Goal: Task Accomplishment & Management: Manage account settings

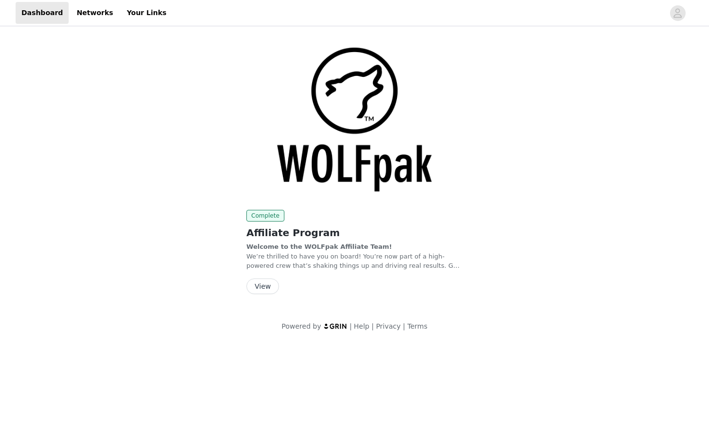
click at [356, 163] on img at bounding box center [354, 121] width 216 height 162
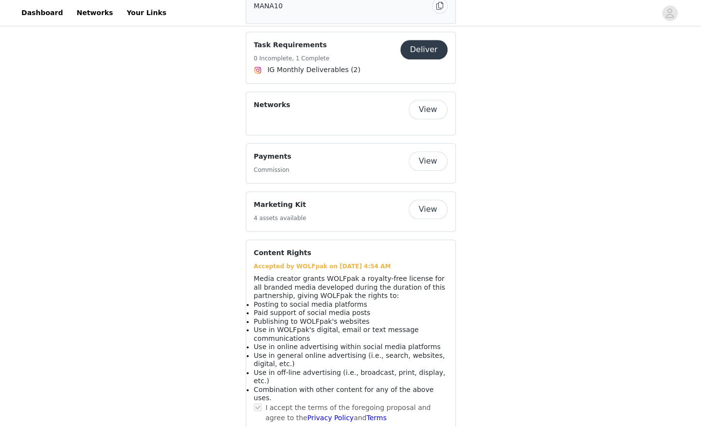
scroll to position [497, 0]
click at [357, 152] on div "Payments Commission" at bounding box center [331, 162] width 155 height 24
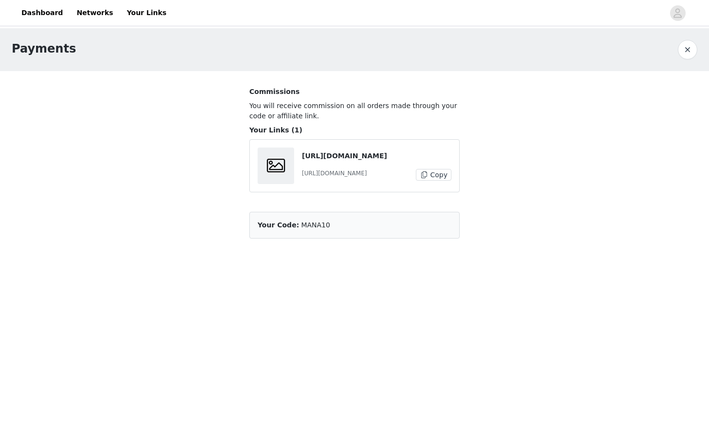
click at [334, 165] on div "[URL][DOMAIN_NAME] [URL][DOMAIN_NAME] Copy" at bounding box center [376, 166] width 149 height 30
click at [335, 185] on div "[URL][DOMAIN_NAME] [URL][DOMAIN_NAME] Copy" at bounding box center [354, 165] width 210 height 53
click at [267, 161] on span at bounding box center [275, 166] width 23 height 18
click at [381, 118] on p "You will receive commission on all orders made through your code or affiliate l…" at bounding box center [354, 111] width 210 height 20
click at [58, 52] on h1 "Payments" at bounding box center [44, 49] width 64 height 18
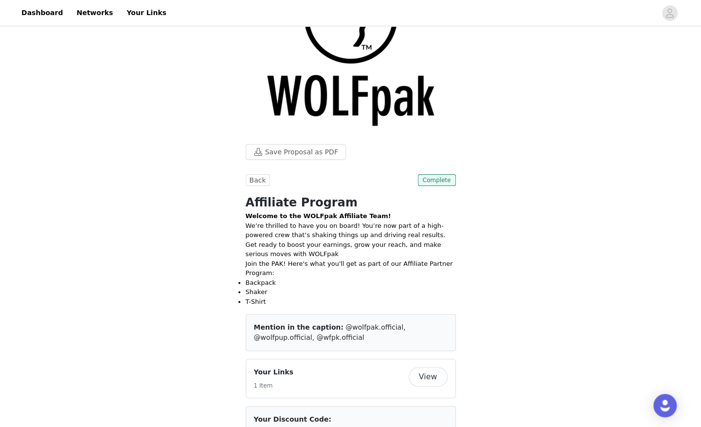
scroll to position [146, 0]
